Goal: Navigation & Orientation: Find specific page/section

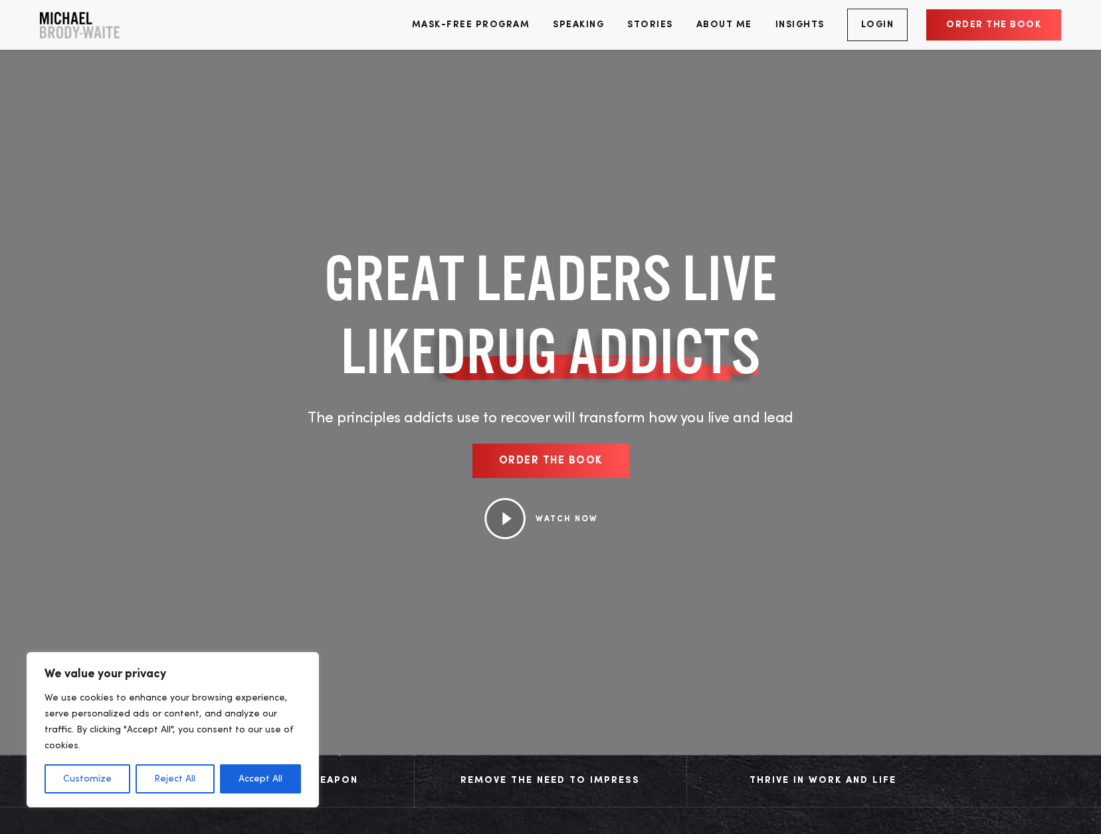
scroll to position [35, 0]
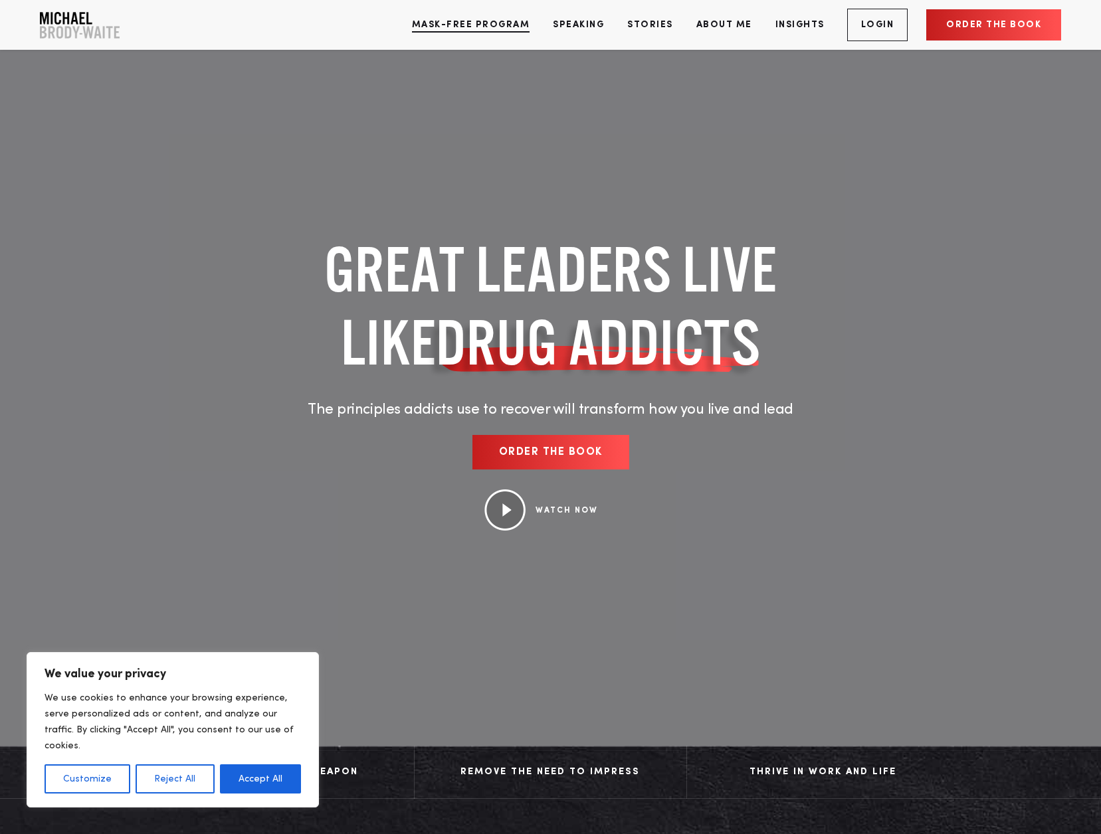
click at [494, 27] on link "Mask-Free Program" at bounding box center [471, 25] width 138 height 50
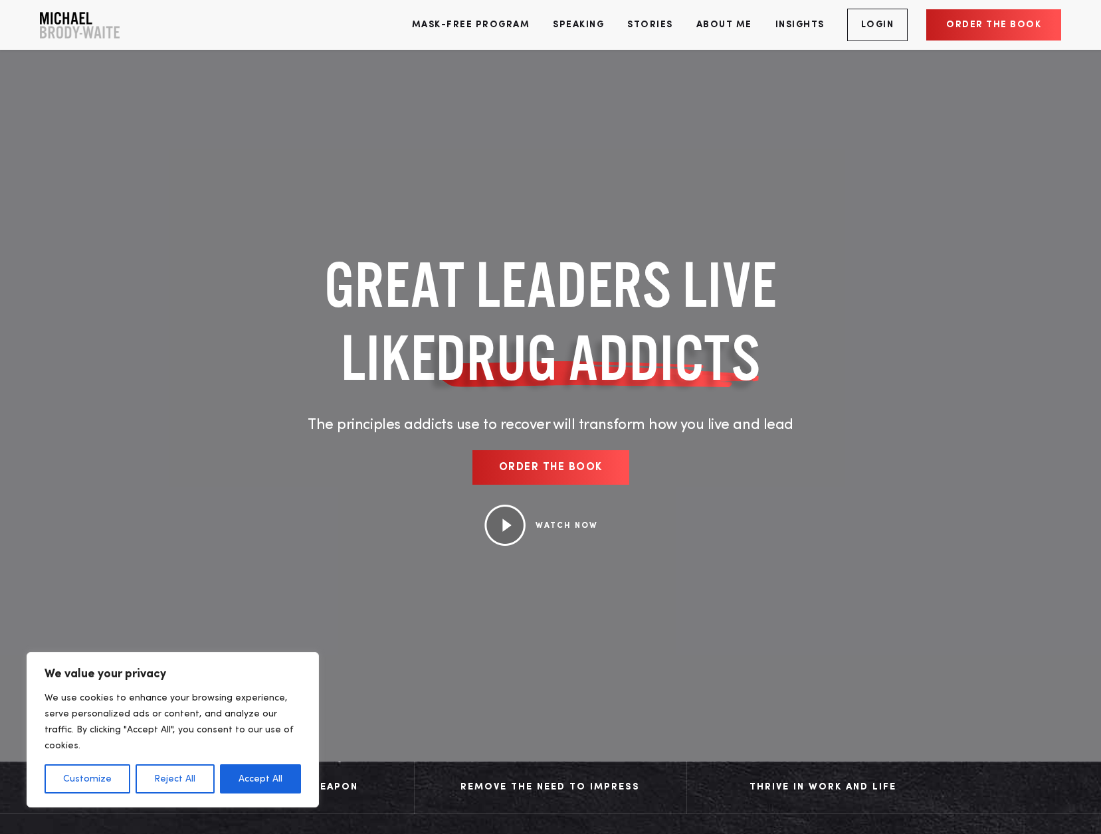
scroll to position [0, 0]
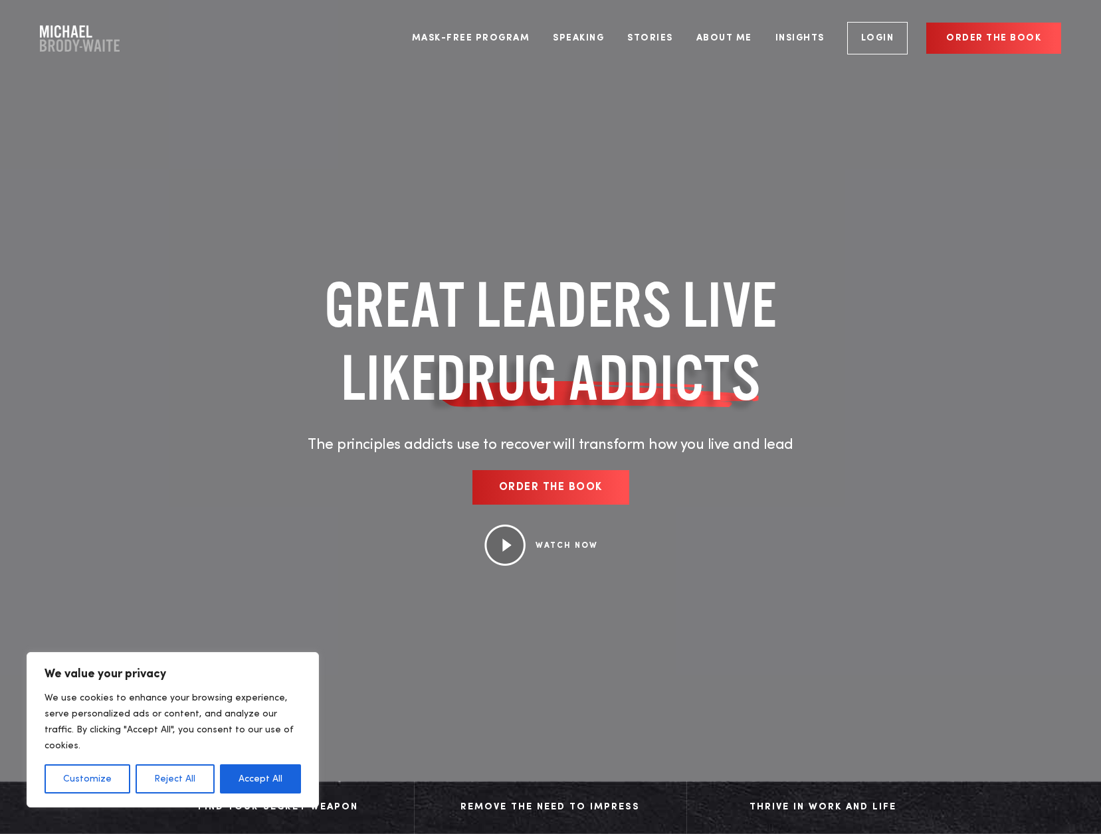
click at [514, 525] on img at bounding box center [505, 545] width 42 height 41
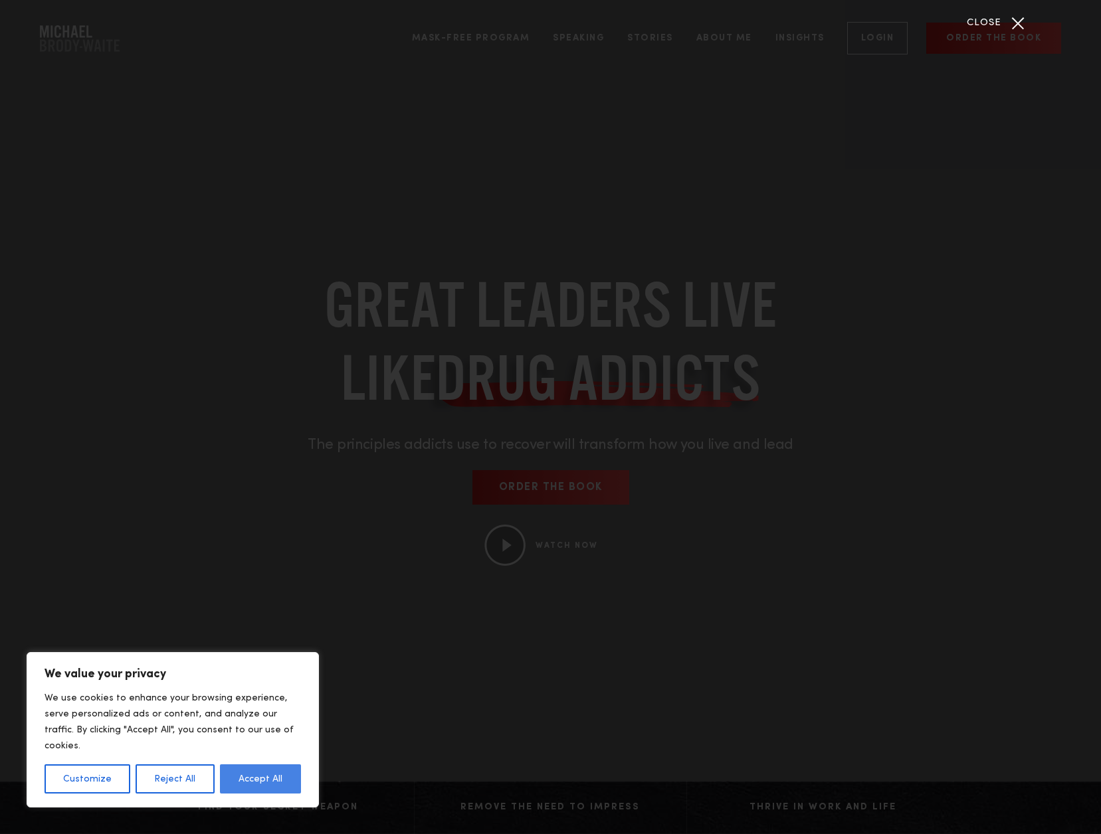
click at [267, 782] on button "Accept All" at bounding box center [260, 779] width 81 height 29
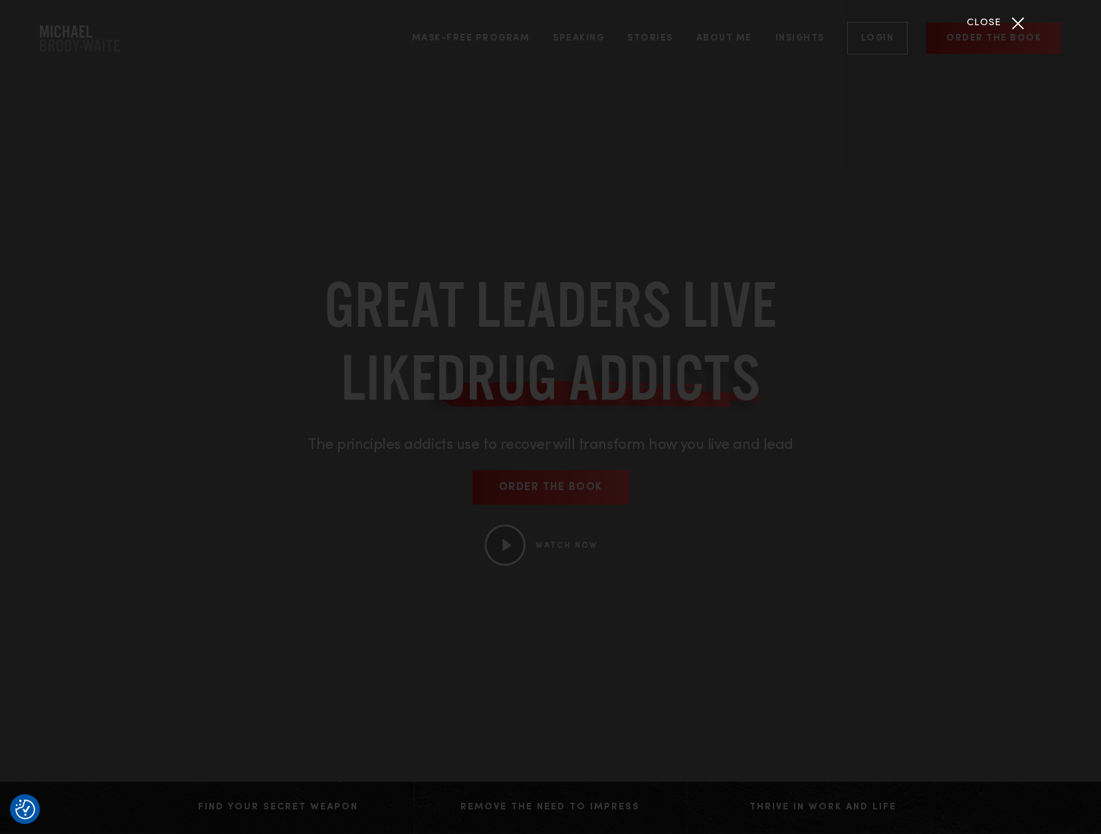
click at [27, 233] on div "Close" at bounding box center [550, 417] width 1101 height 834
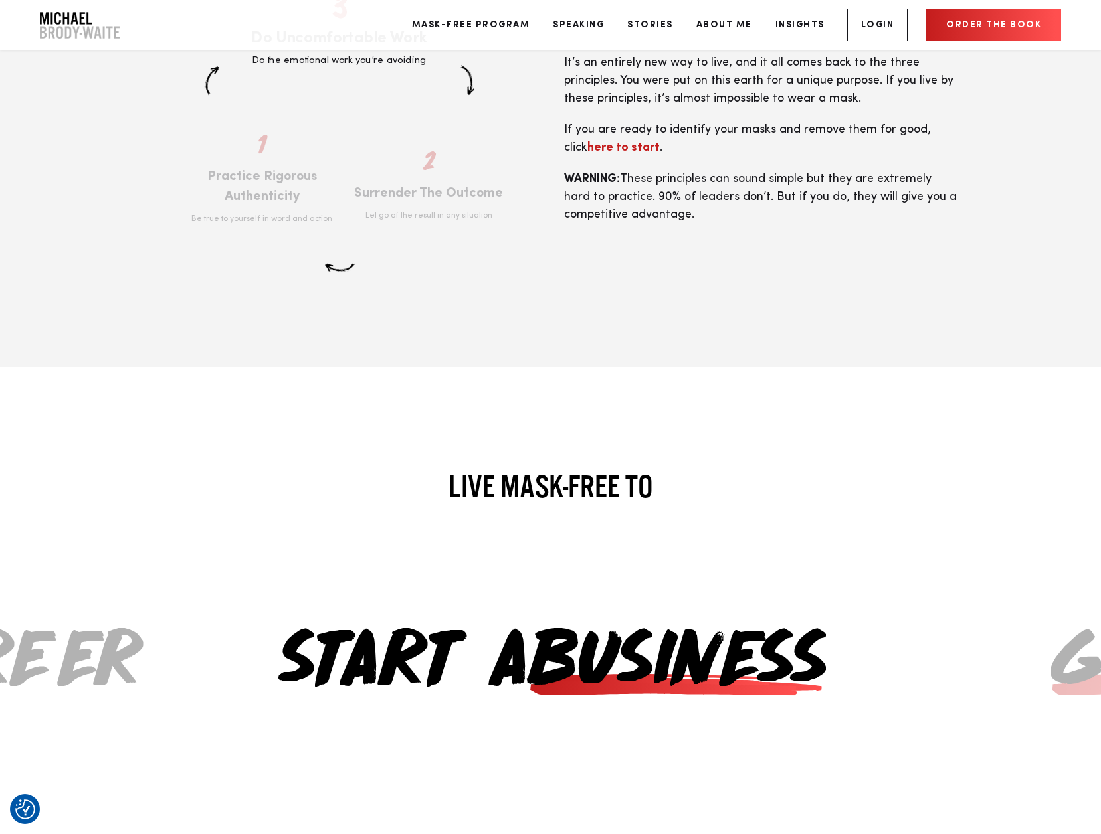
scroll to position [2937, 0]
